Goal: Navigation & Orientation: Find specific page/section

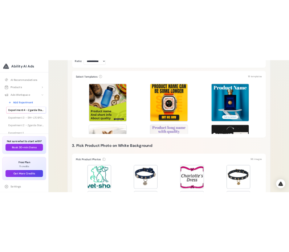
scroll to position [230, 0]
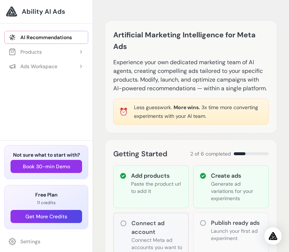
click at [53, 13] on span "Ability AI Ads" at bounding box center [43, 12] width 43 height 10
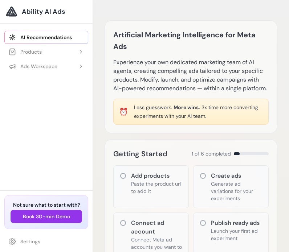
click at [54, 10] on span "Ability AI Ads" at bounding box center [43, 12] width 43 height 10
